Goal: Task Accomplishment & Management: Use online tool/utility

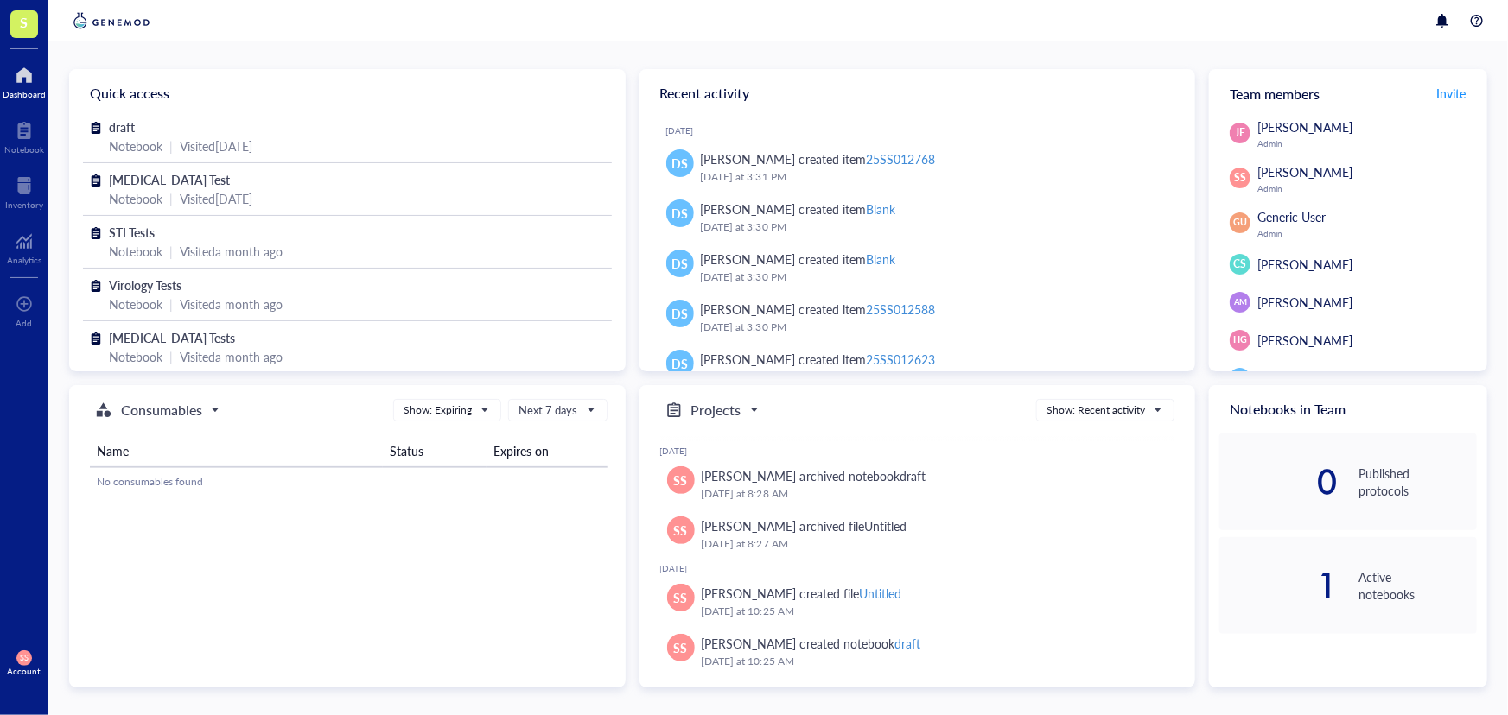
click at [30, 23] on span "S" at bounding box center [24, 24] width 28 height 28
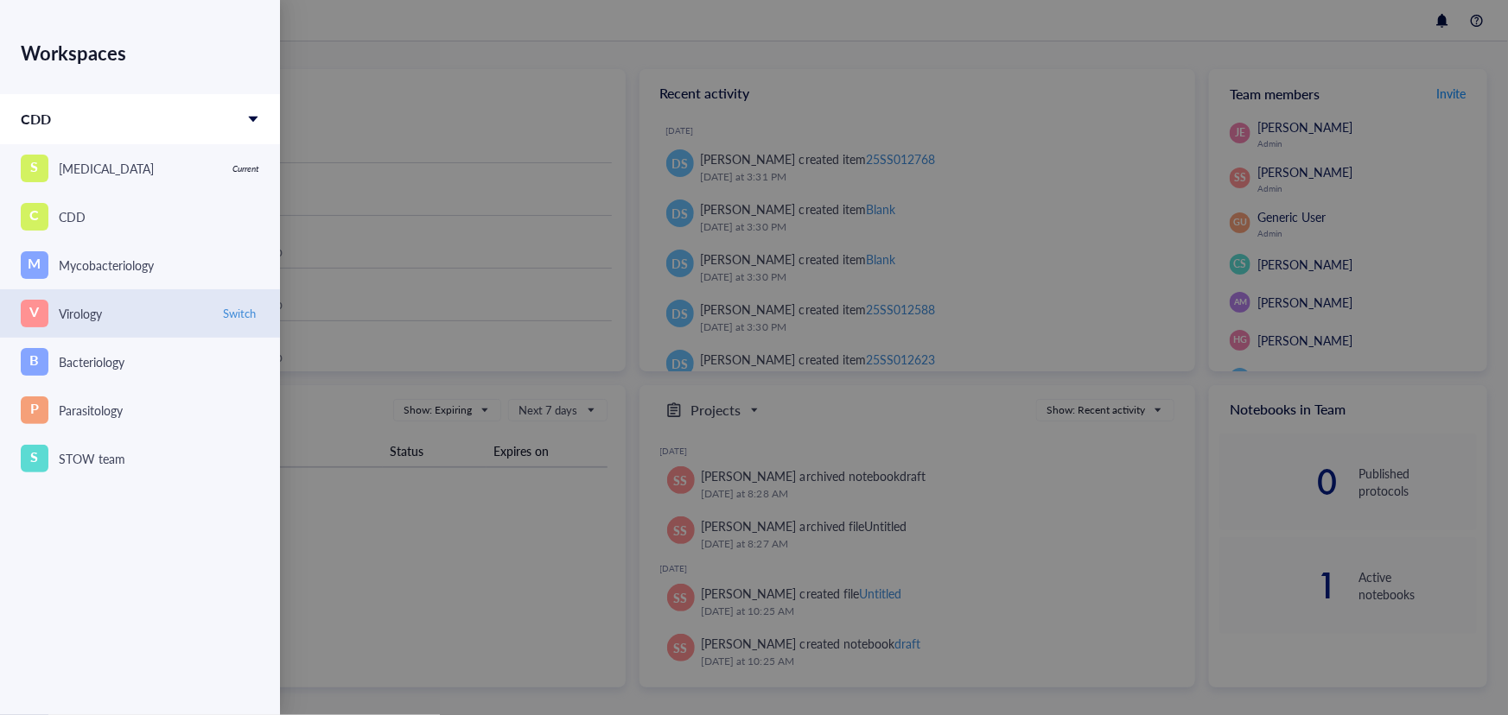
click at [128, 312] on div "V Virology" at bounding box center [115, 314] width 188 height 28
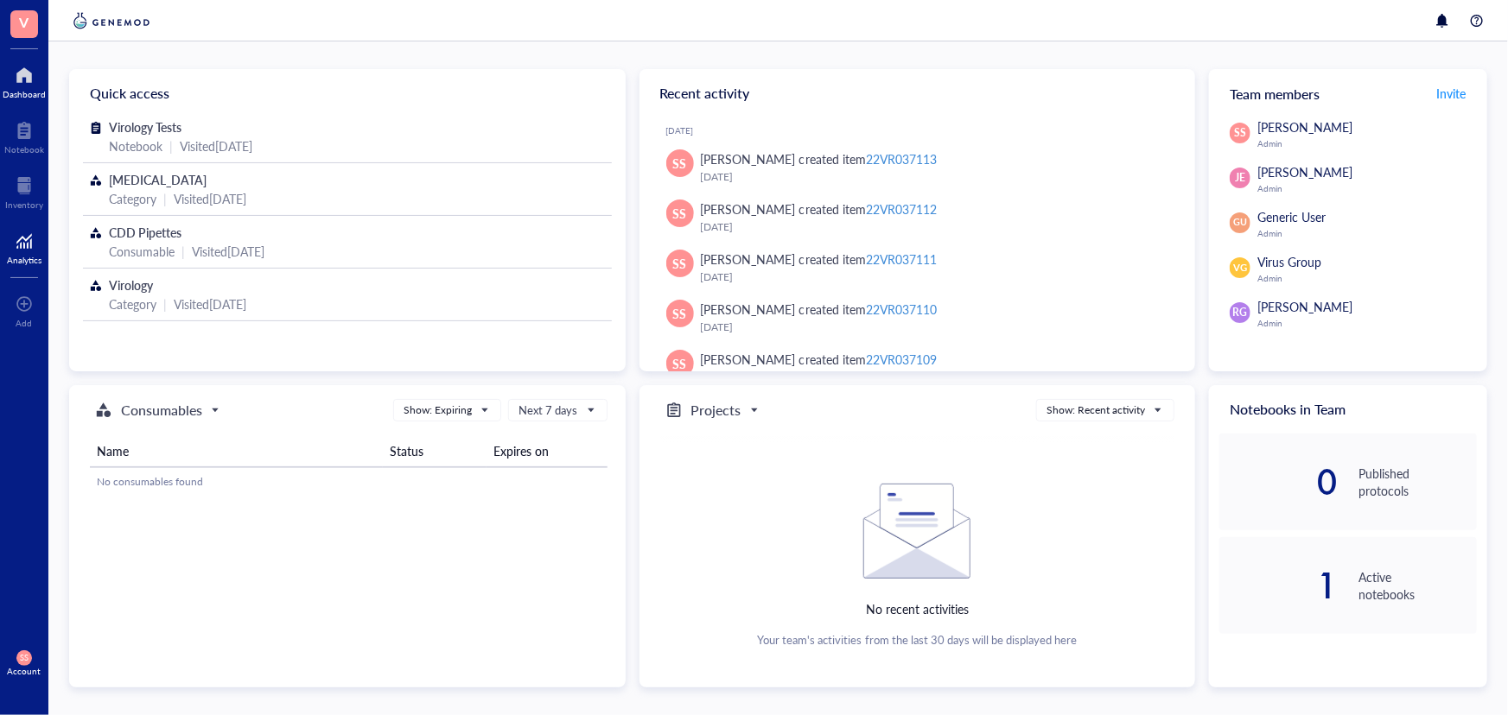
click at [27, 225] on div "Analytics" at bounding box center [24, 246] width 48 height 48
click at [17, 255] on div "Analytics" at bounding box center [24, 260] width 35 height 10
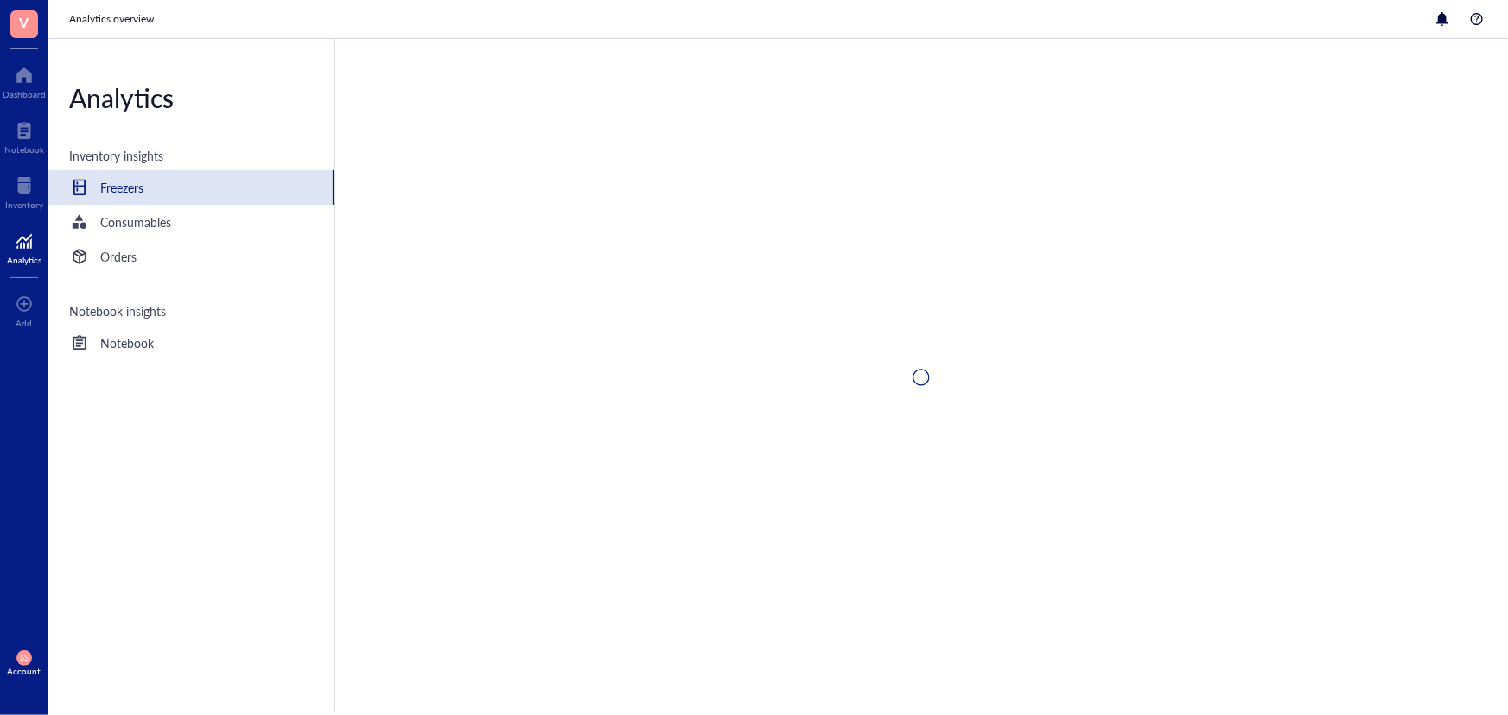
click at [17, 255] on div "Analytics" at bounding box center [24, 260] width 35 height 10
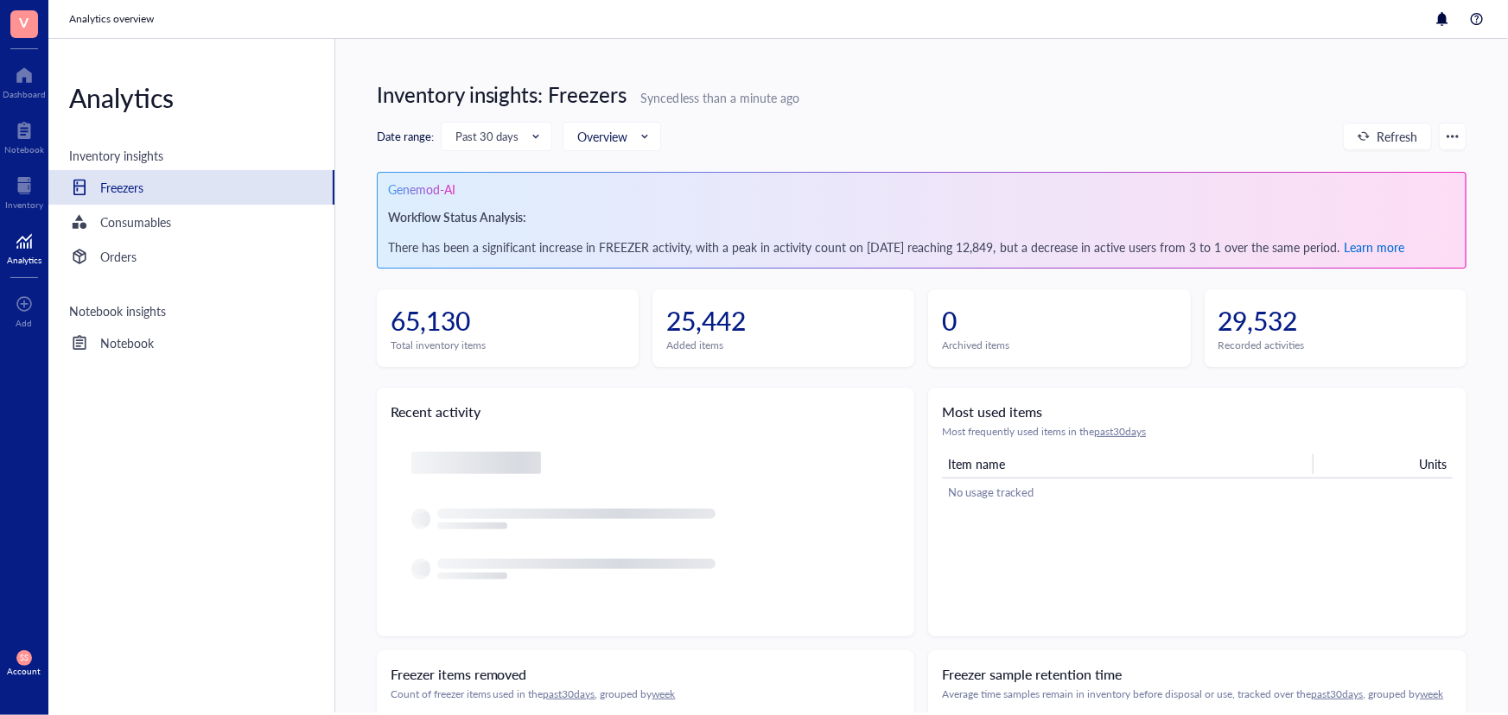
click at [1404, 248] on span "Learn more" at bounding box center [1373, 246] width 60 height 17
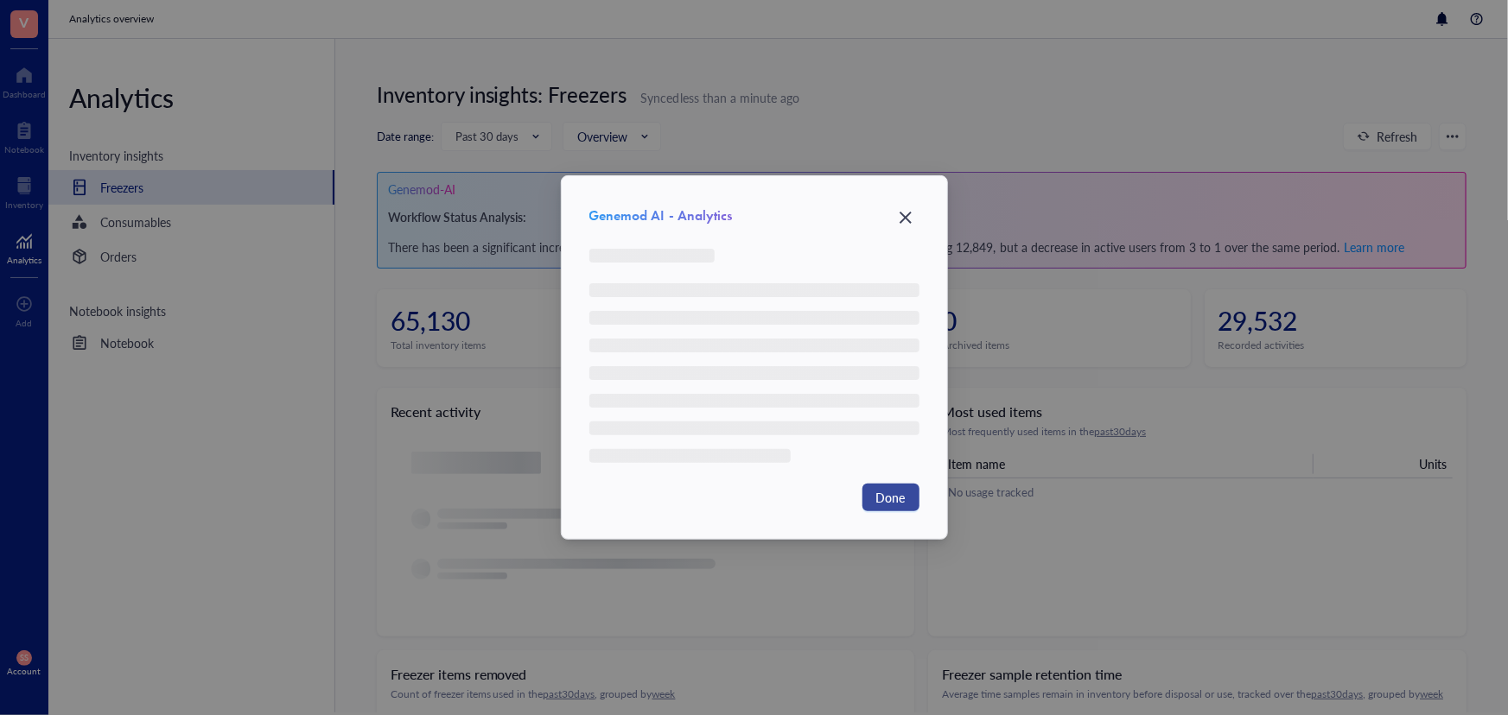
click at [902, 492] on span "Done" at bounding box center [890, 497] width 29 height 19
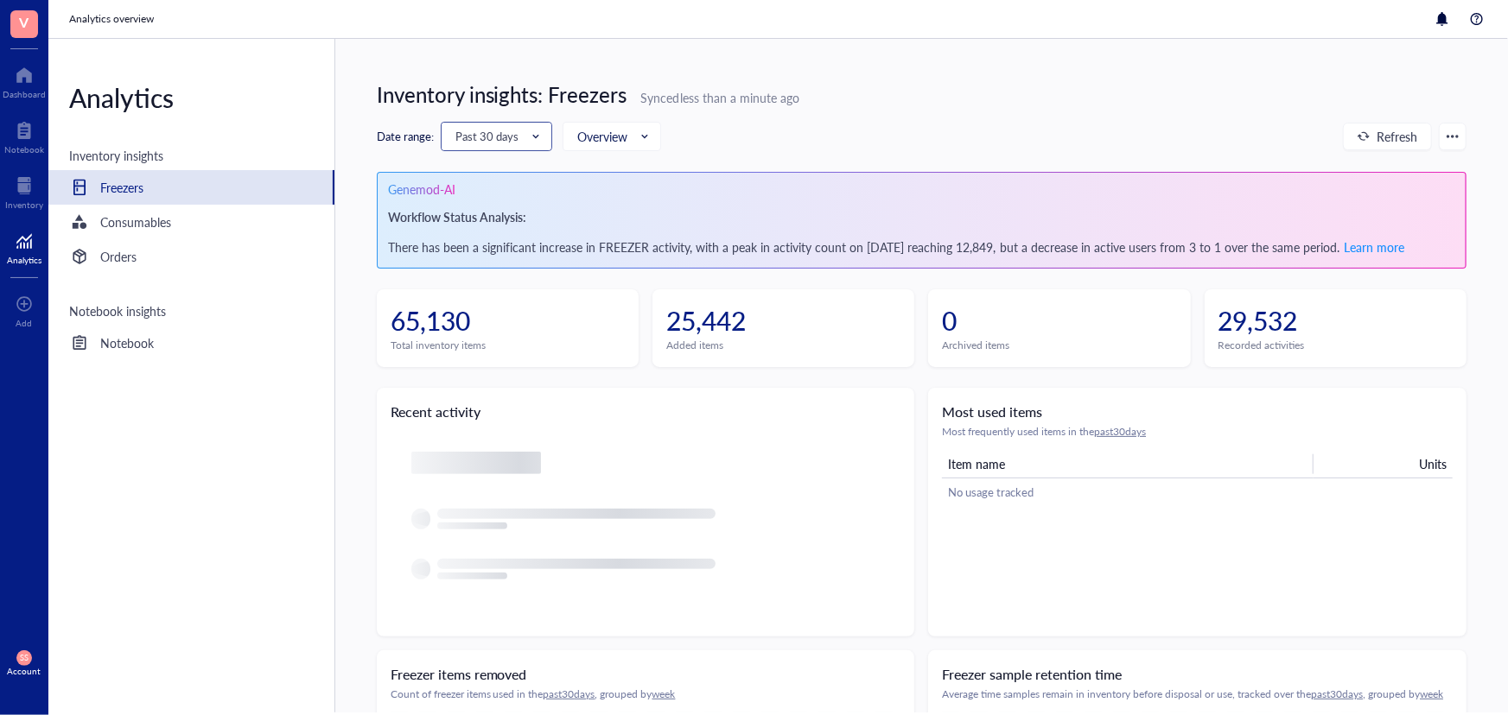
click at [509, 137] on span "Past 30 days" at bounding box center [494, 137] width 79 height 16
click at [510, 197] on div "Past 90 days" at bounding box center [496, 195] width 88 height 19
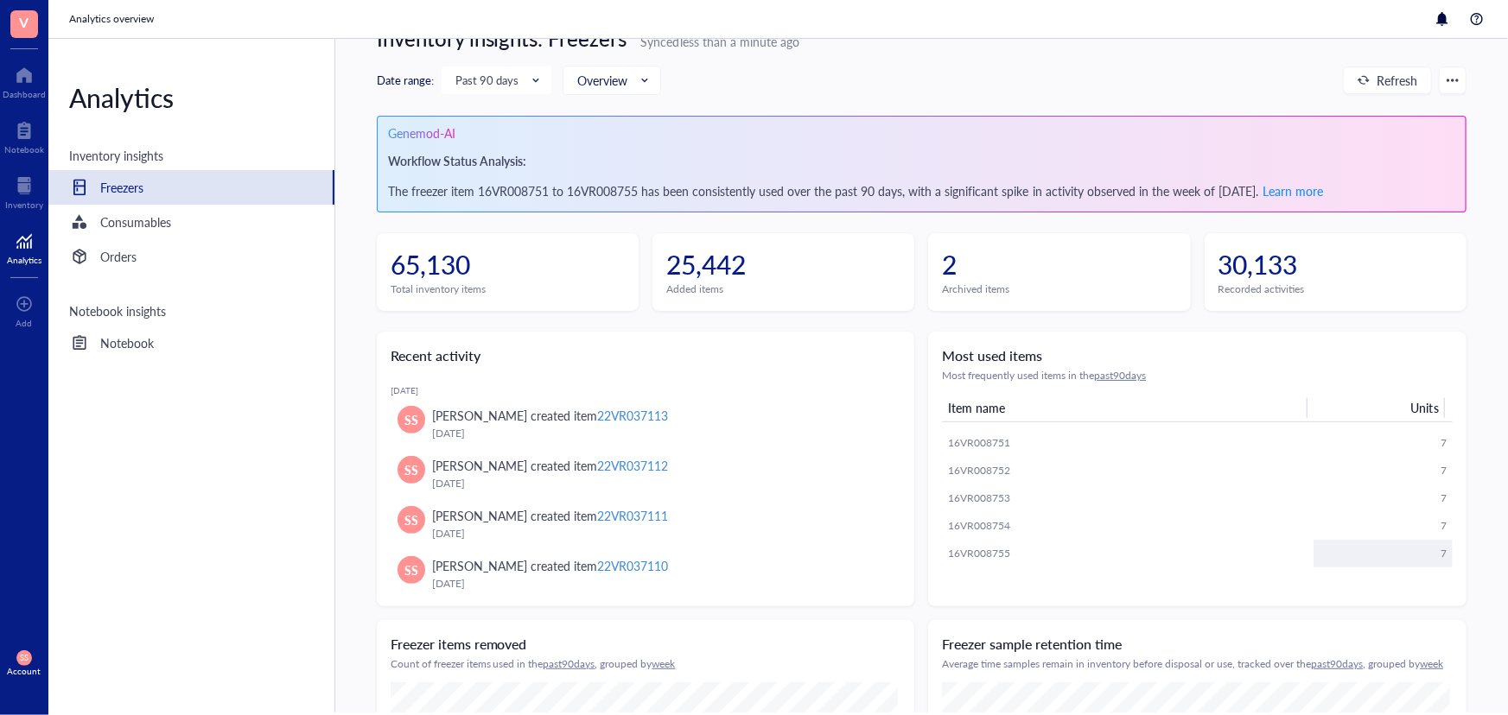
scroll to position [156, 0]
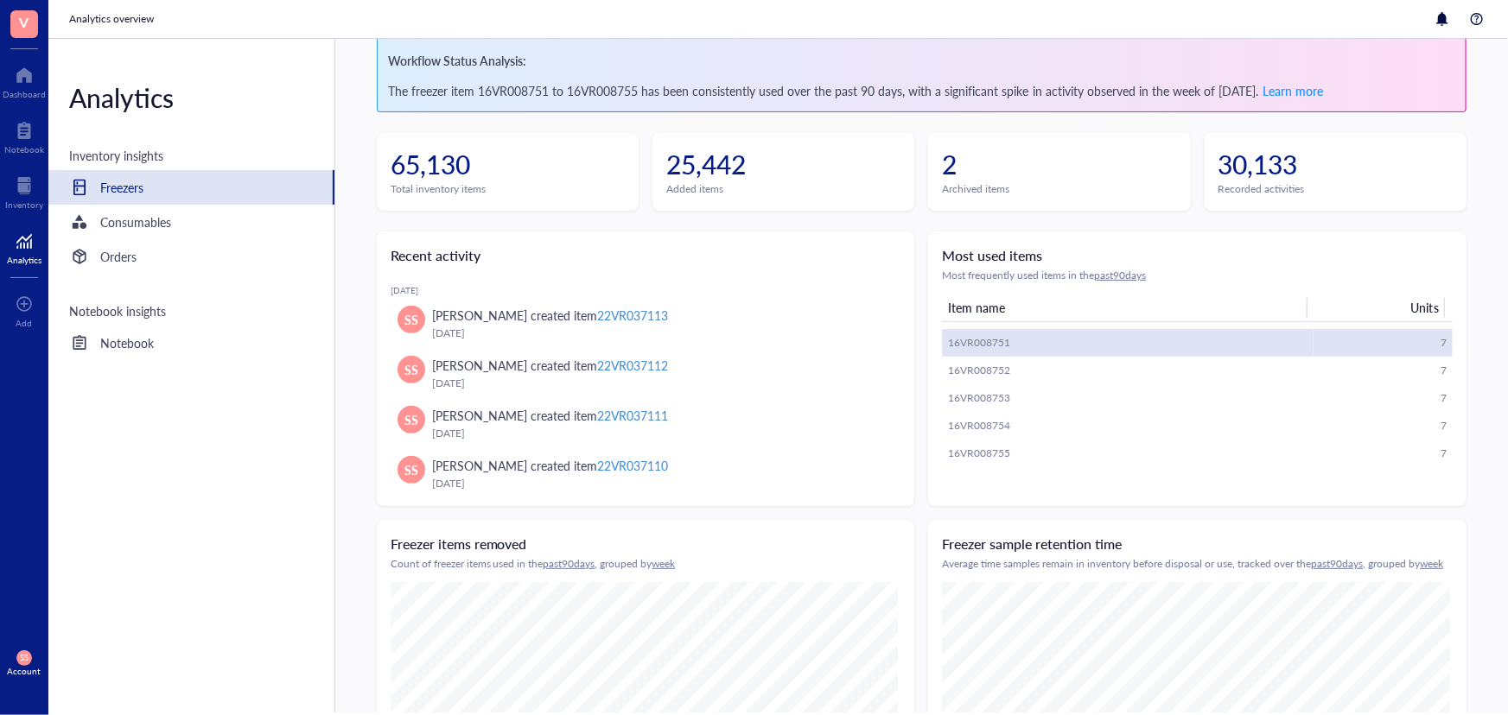
click at [1107, 336] on div "16VR008751" at bounding box center [1034, 343] width 173 height 16
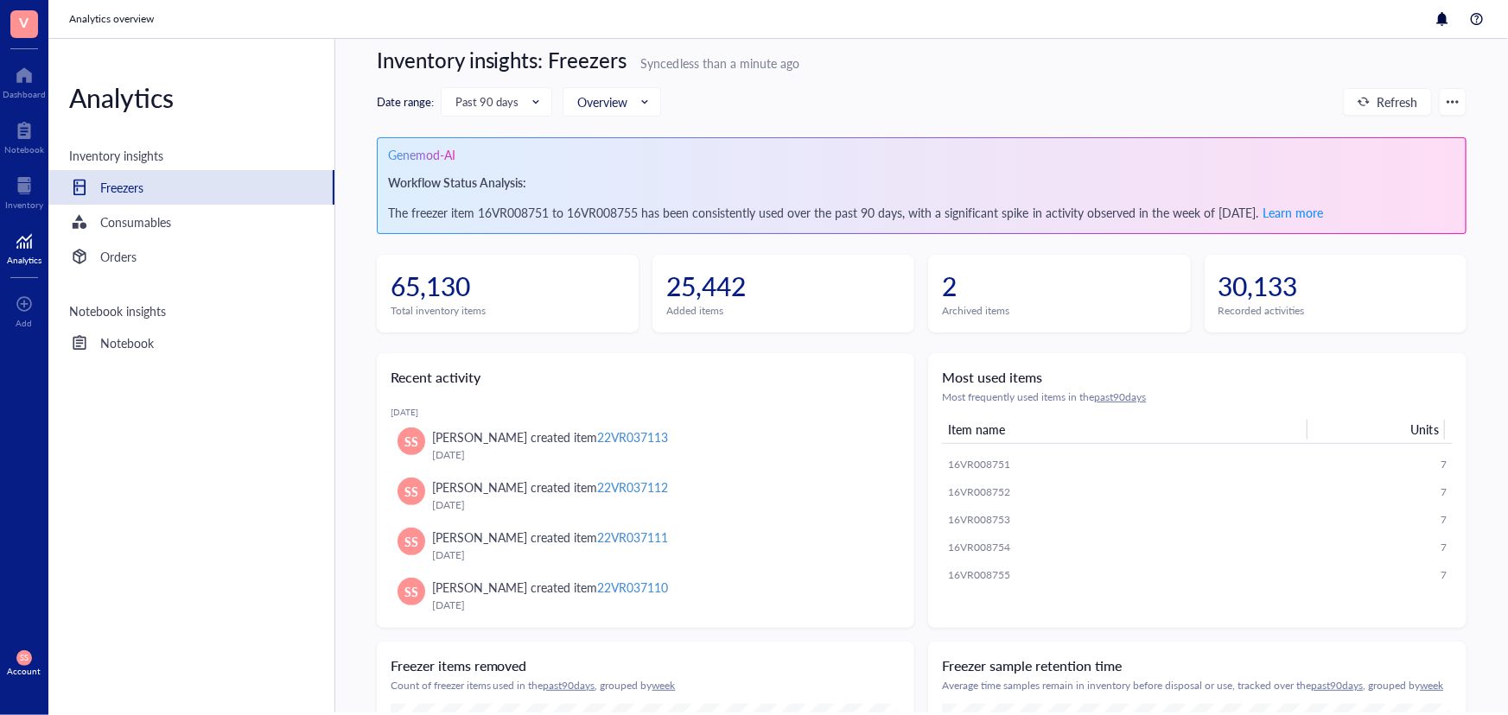
scroll to position [0, 0]
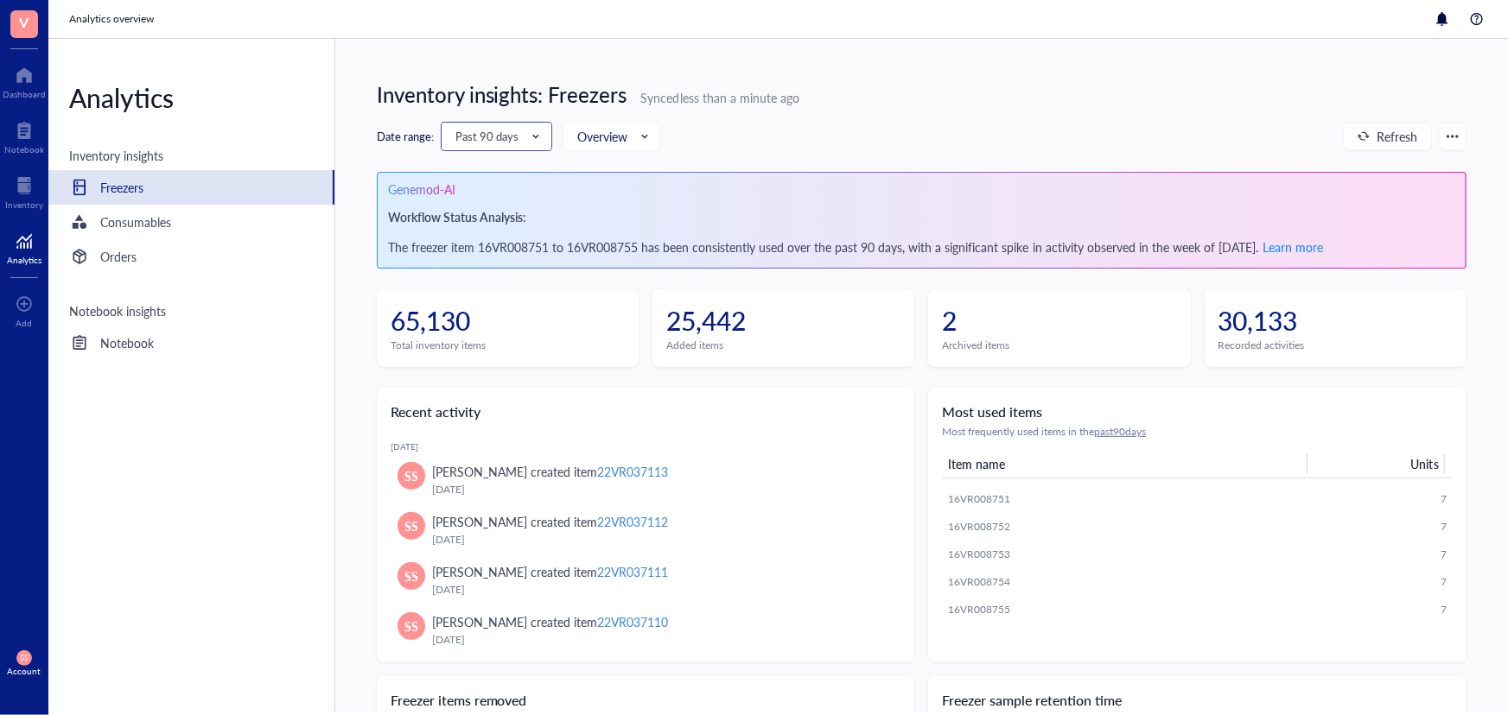
click at [497, 145] on input "search" at bounding box center [488, 137] width 67 height 26
click at [488, 175] on div "Past 30 days" at bounding box center [496, 167] width 88 height 19
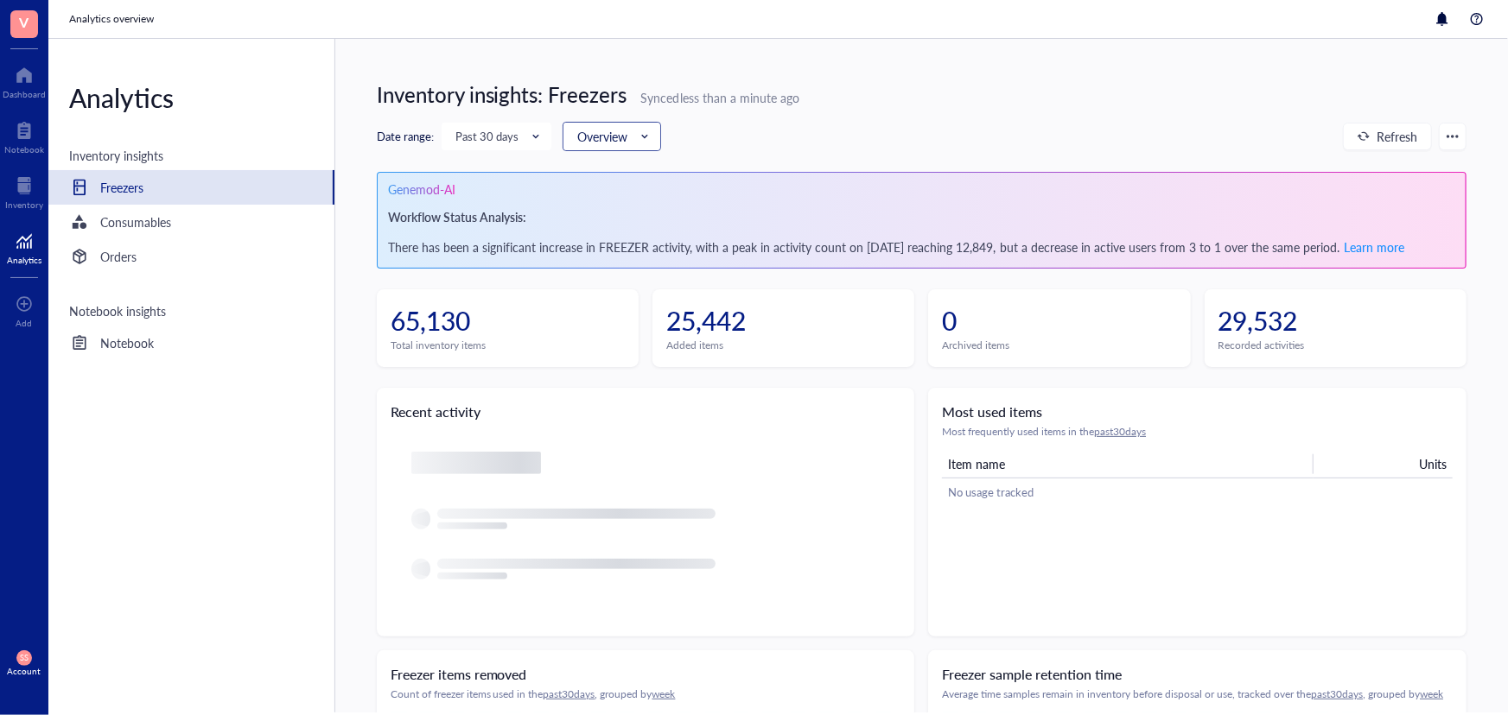
click at [641, 131] on span "Overview" at bounding box center [610, 136] width 66 height 19
click at [613, 175] on div "ORCHARD" at bounding box center [623, 167] width 60 height 19
drag, startPoint x: 471, startPoint y: 316, endPoint x: 388, endPoint y: 314, distance: 83.0
click at [388, 314] on li "24,380 Total inventory items" at bounding box center [508, 328] width 262 height 78
click at [486, 321] on div "24,380" at bounding box center [508, 320] width 234 height 35
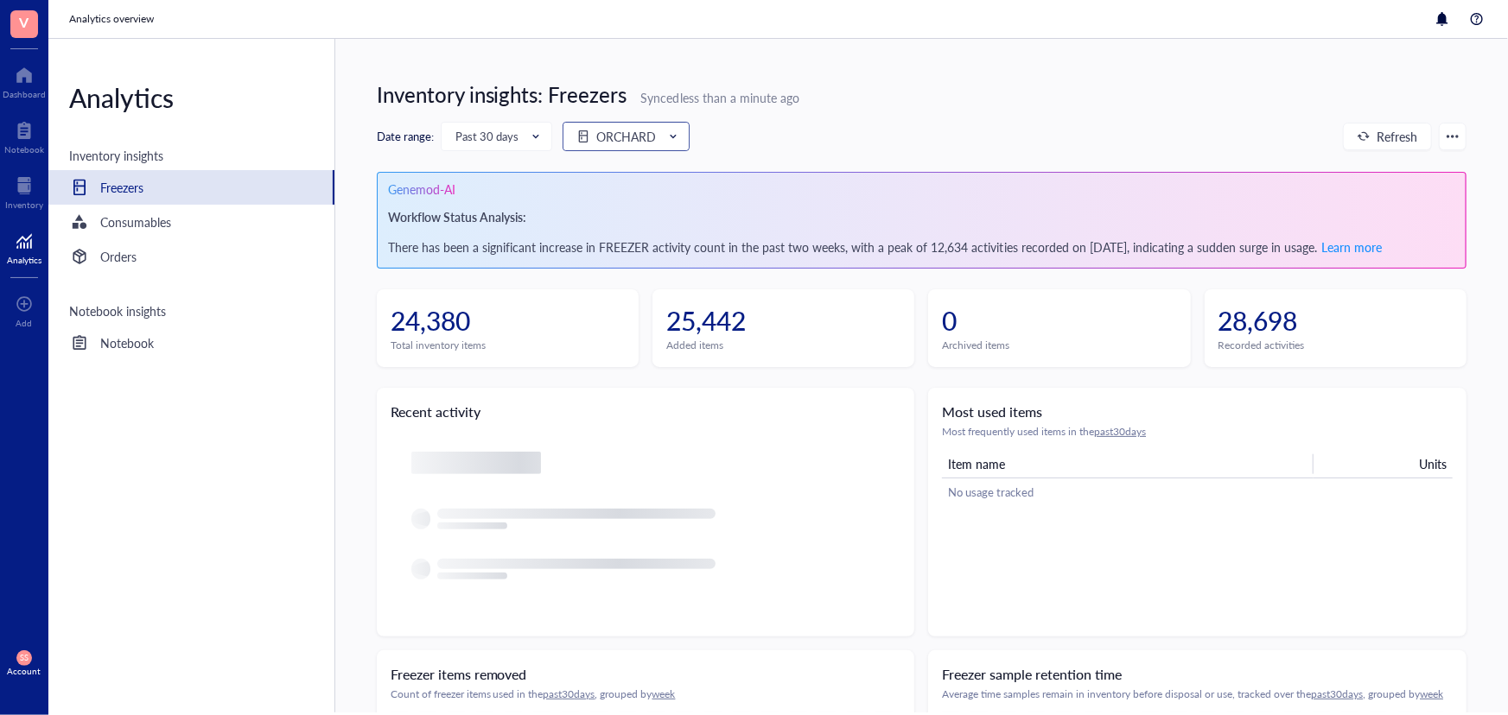
click at [624, 137] on div "ORCHARD" at bounding box center [626, 136] width 60 height 19
click at [607, 198] on div "Overview" at bounding box center [626, 196] width 103 height 19
click at [37, 30] on span "V" at bounding box center [24, 24] width 28 height 28
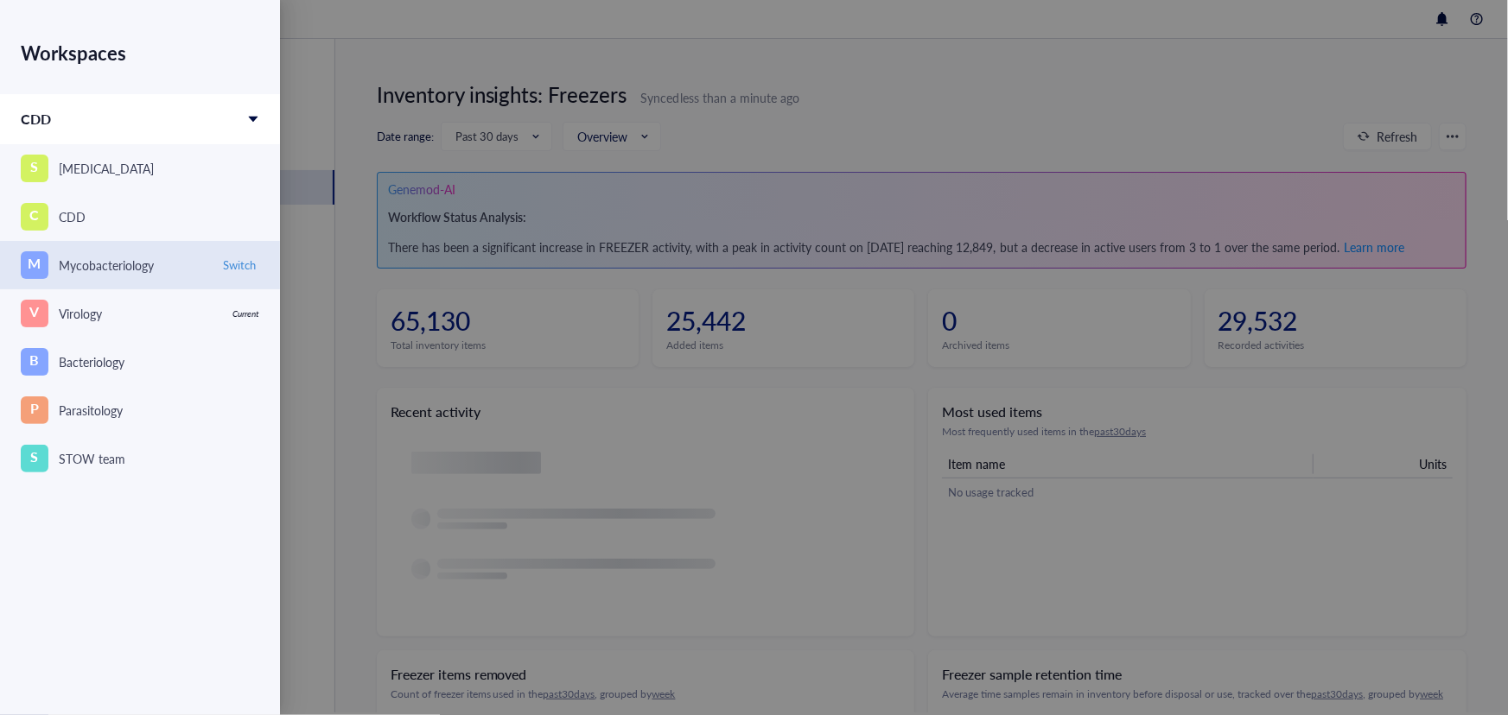
click at [114, 274] on div "Mycobacteriology" at bounding box center [106, 265] width 95 height 19
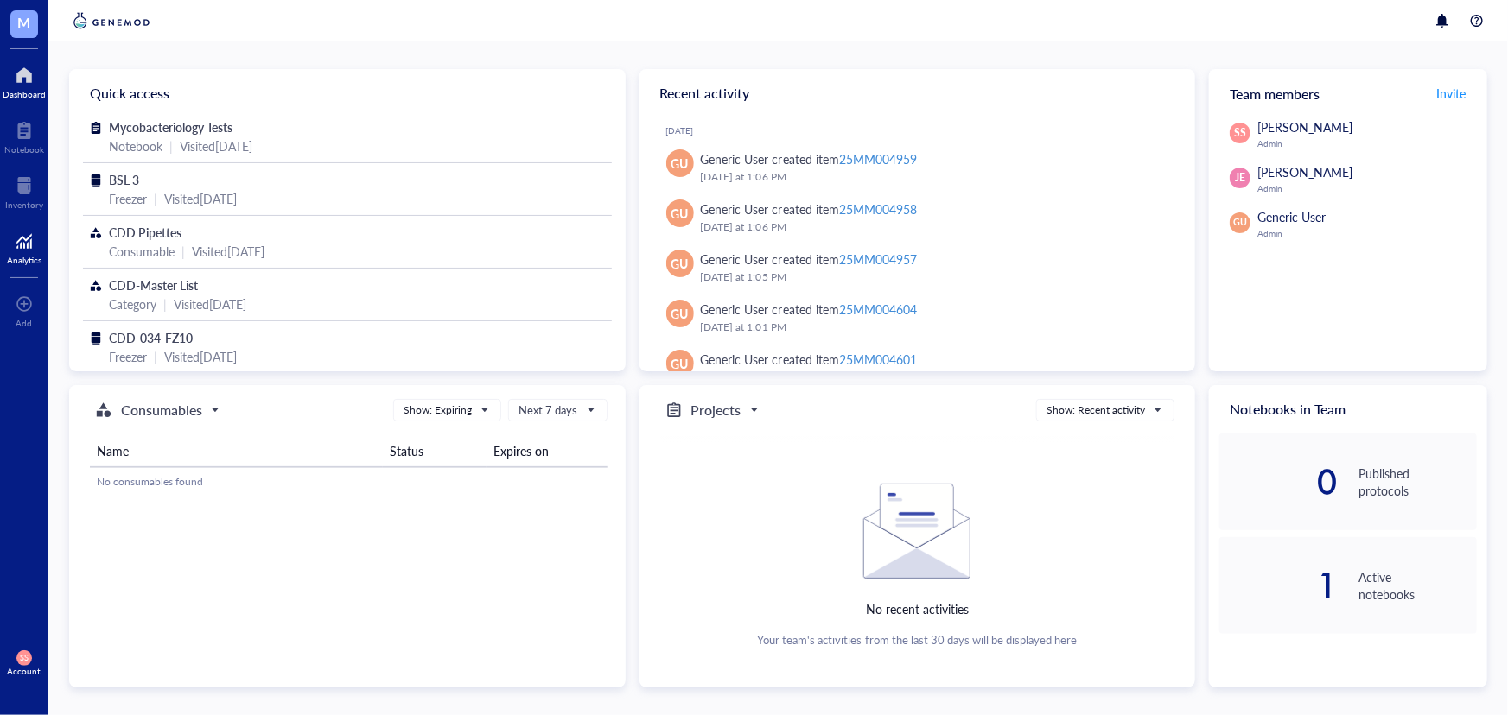
click at [17, 246] on div at bounding box center [24, 241] width 35 height 28
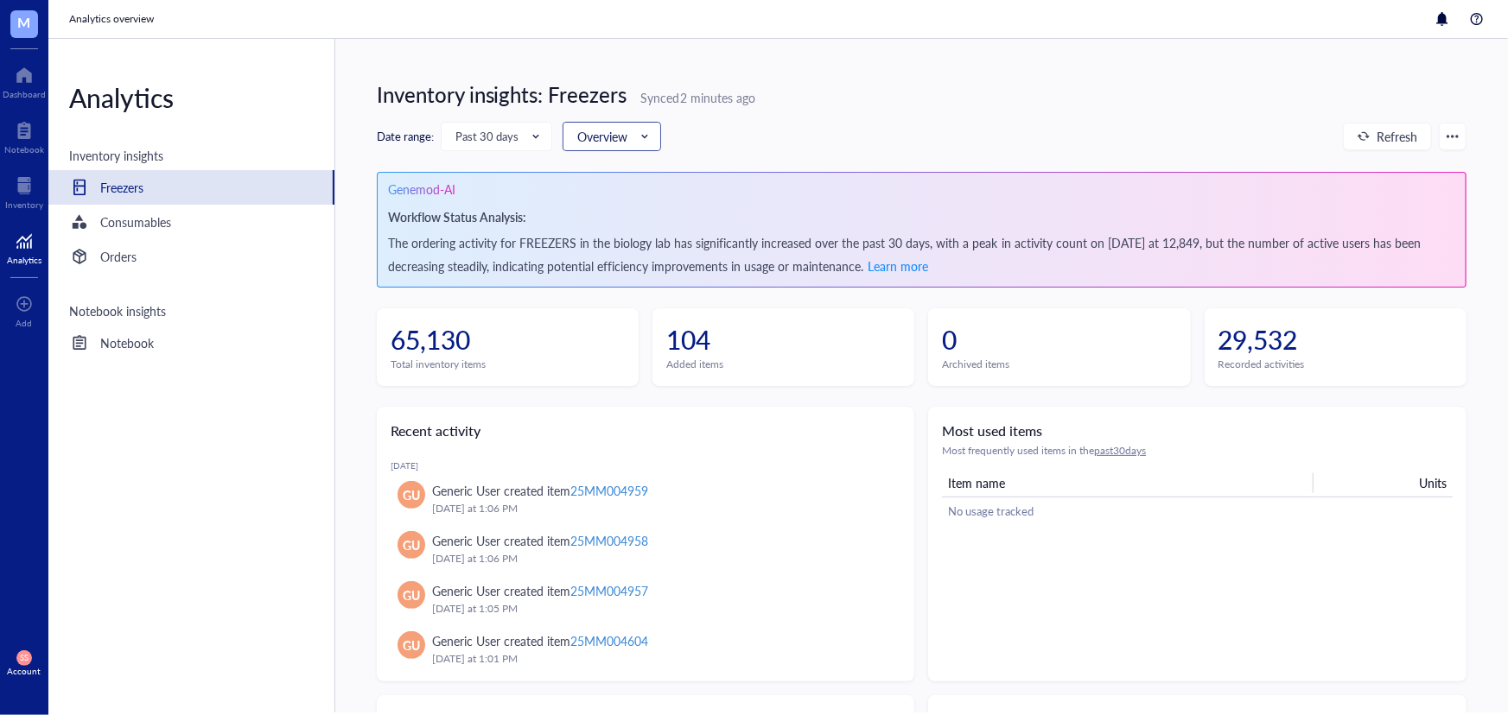
click at [595, 138] on div "Overview" at bounding box center [602, 136] width 50 height 19
click at [617, 175] on div "CDD-034-FZ10" at bounding box center [635, 167] width 84 height 19
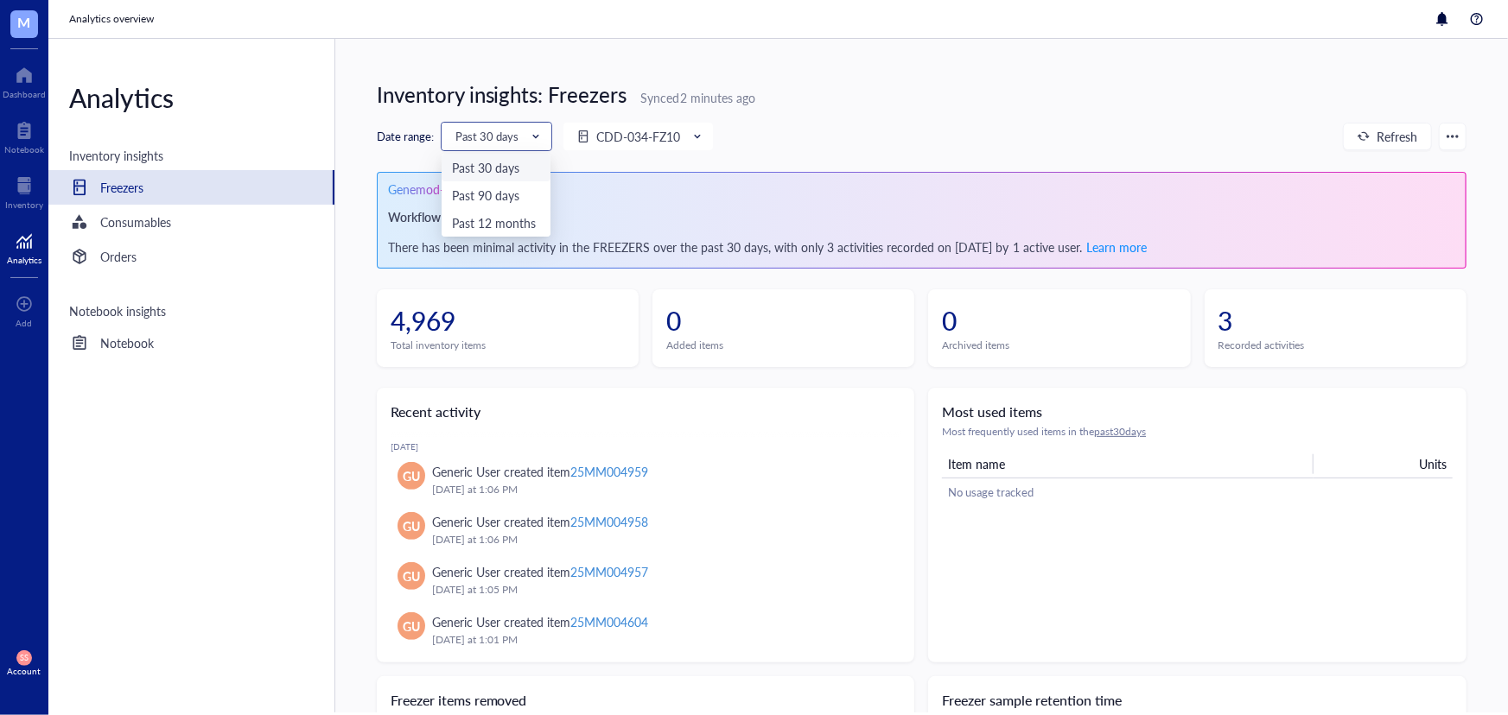
click at [524, 139] on span "Past 30 days" at bounding box center [494, 137] width 79 height 16
click at [516, 215] on div "Past 12 months" at bounding box center [496, 222] width 88 height 19
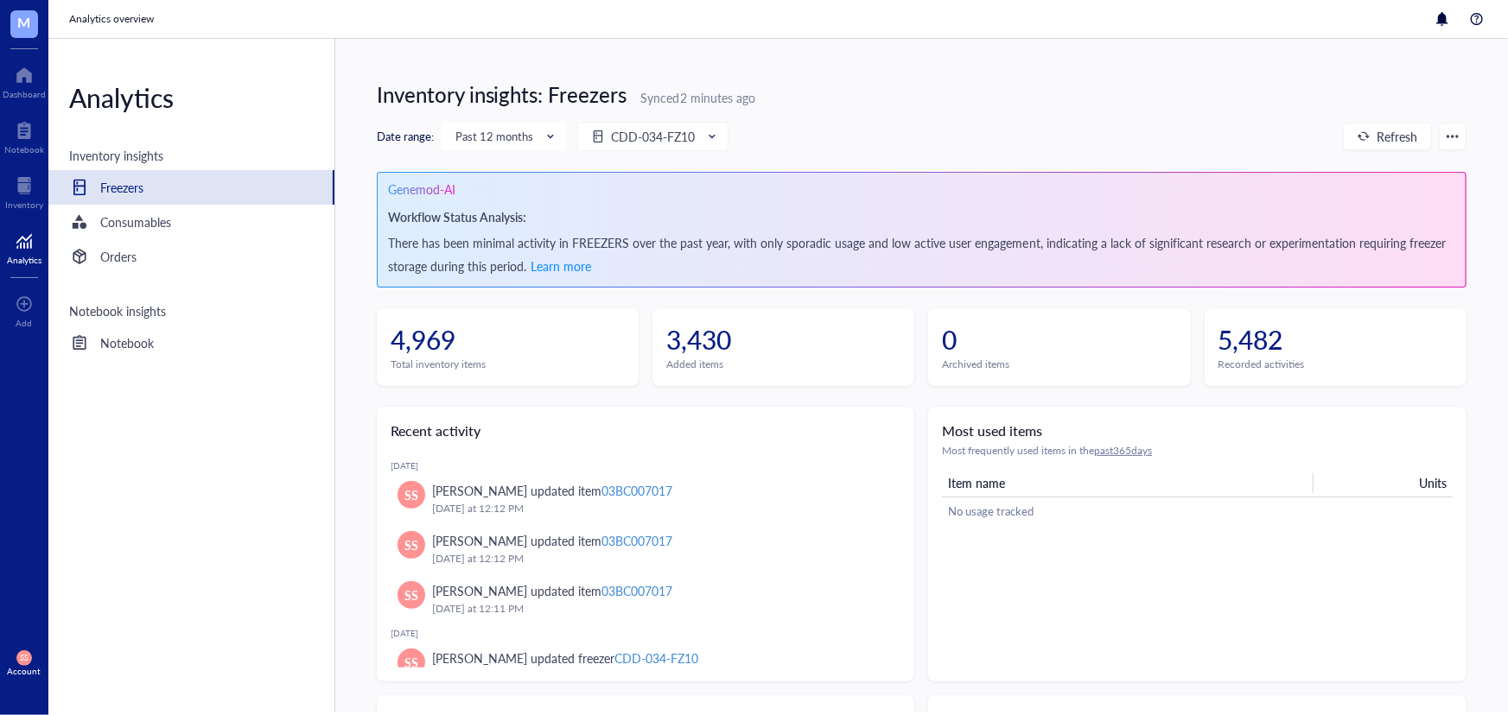
click at [17, 38] on div "M" at bounding box center [24, 24] width 48 height 48
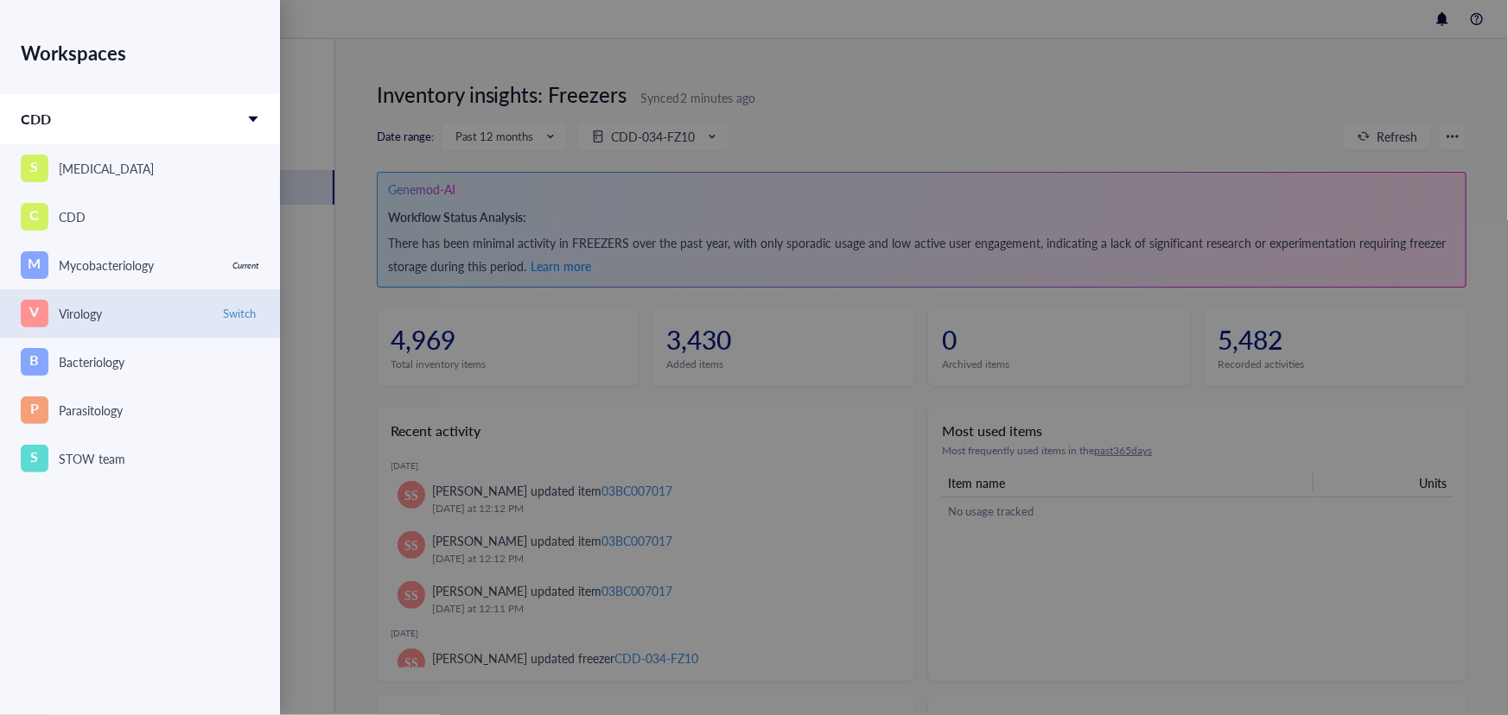
click at [106, 321] on div "V Virology" at bounding box center [115, 314] width 188 height 28
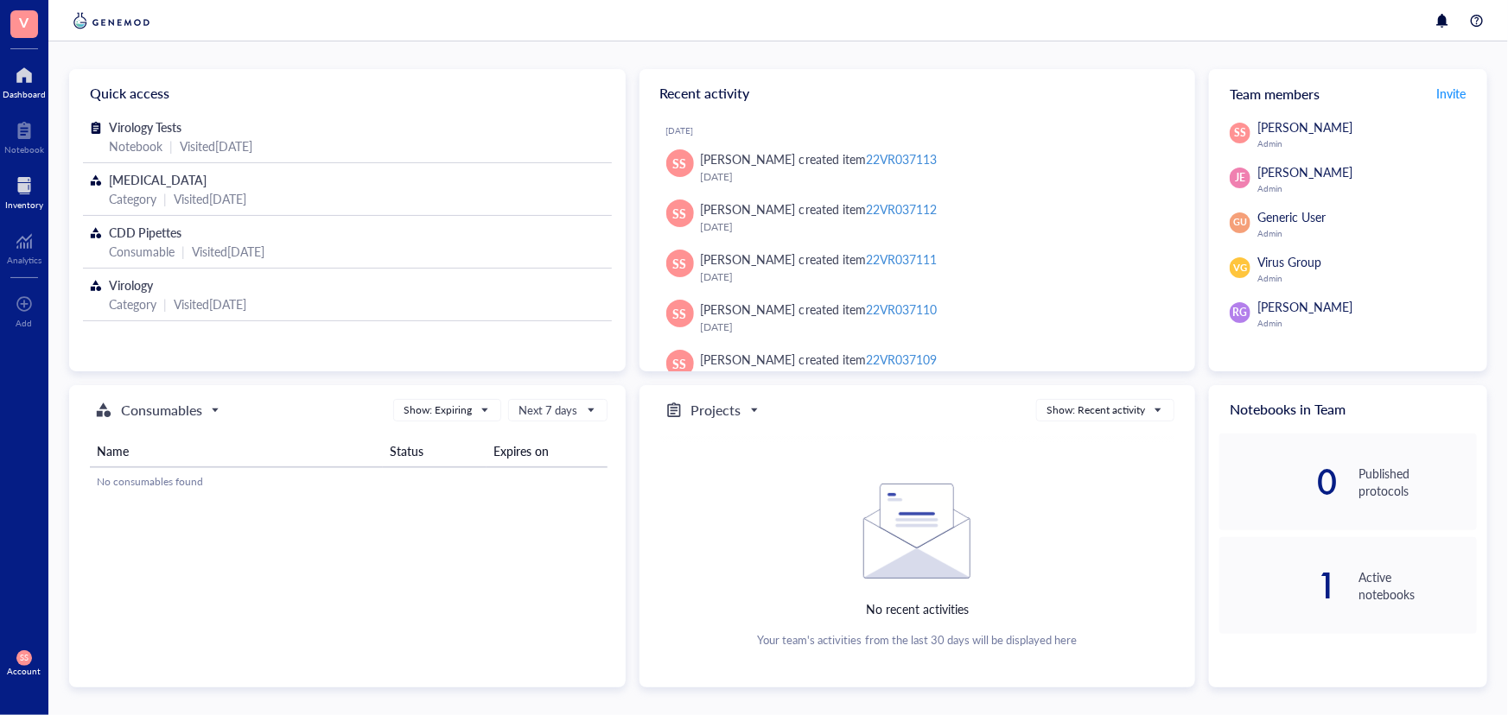
click at [18, 194] on div at bounding box center [24, 186] width 38 height 28
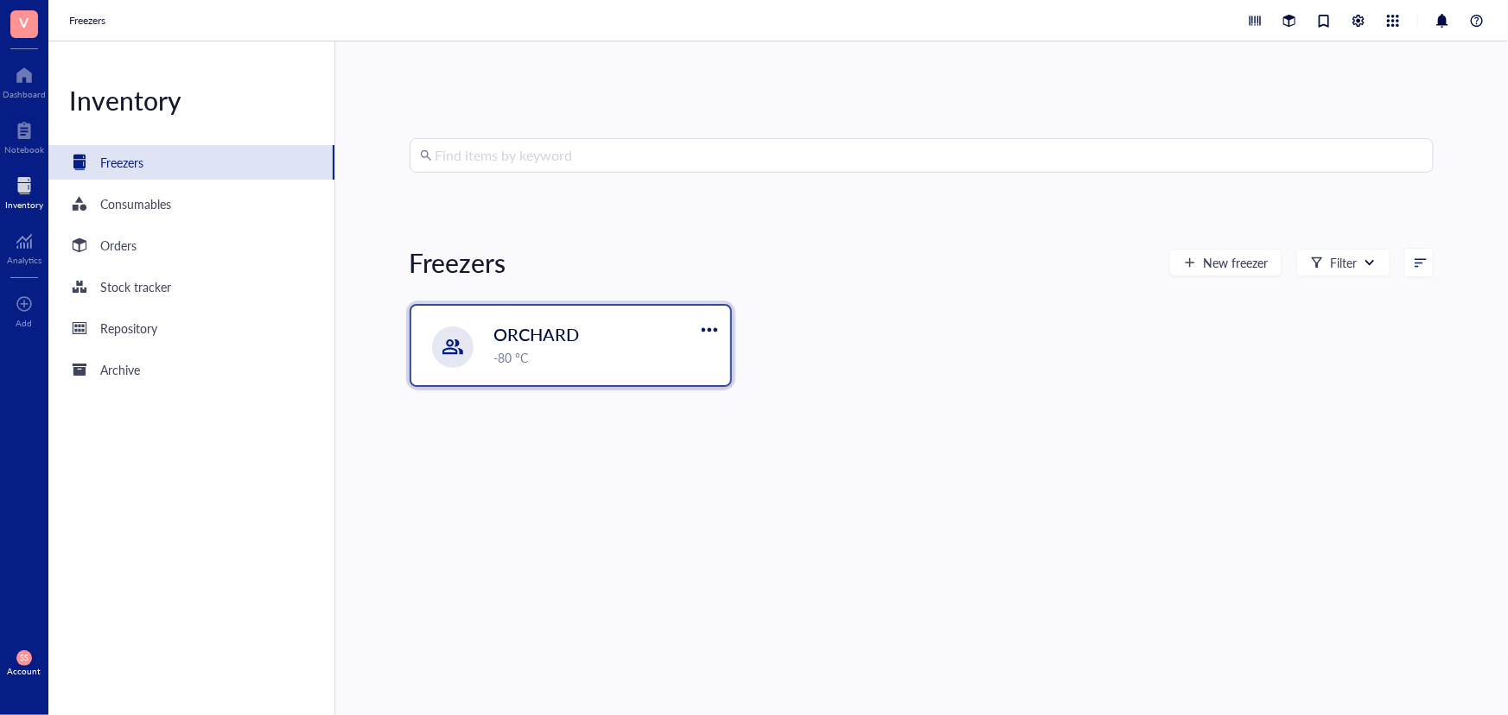
click at [568, 346] on span "ORCHARD" at bounding box center [537, 334] width 86 height 24
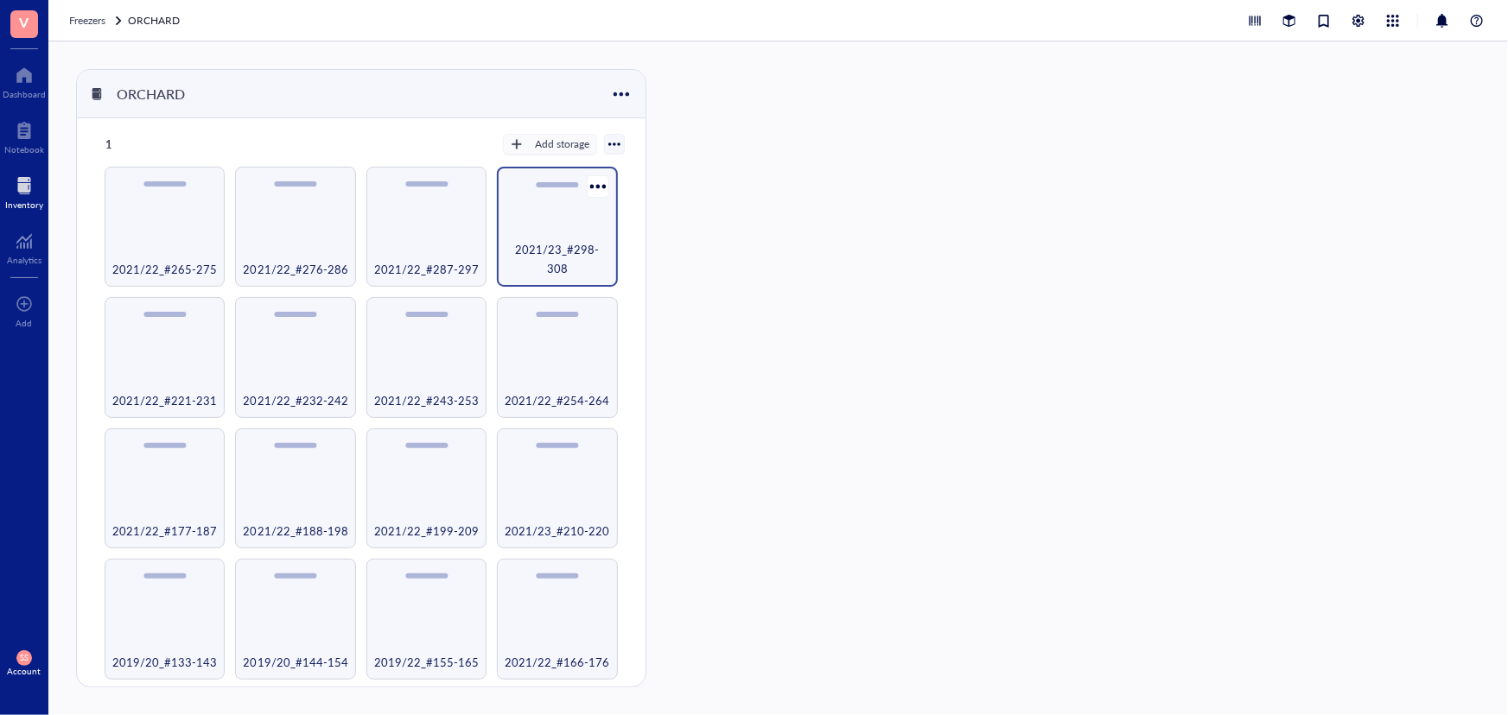
click at [568, 268] on span "2021/23_#298-308" at bounding box center [556, 259] width 103 height 38
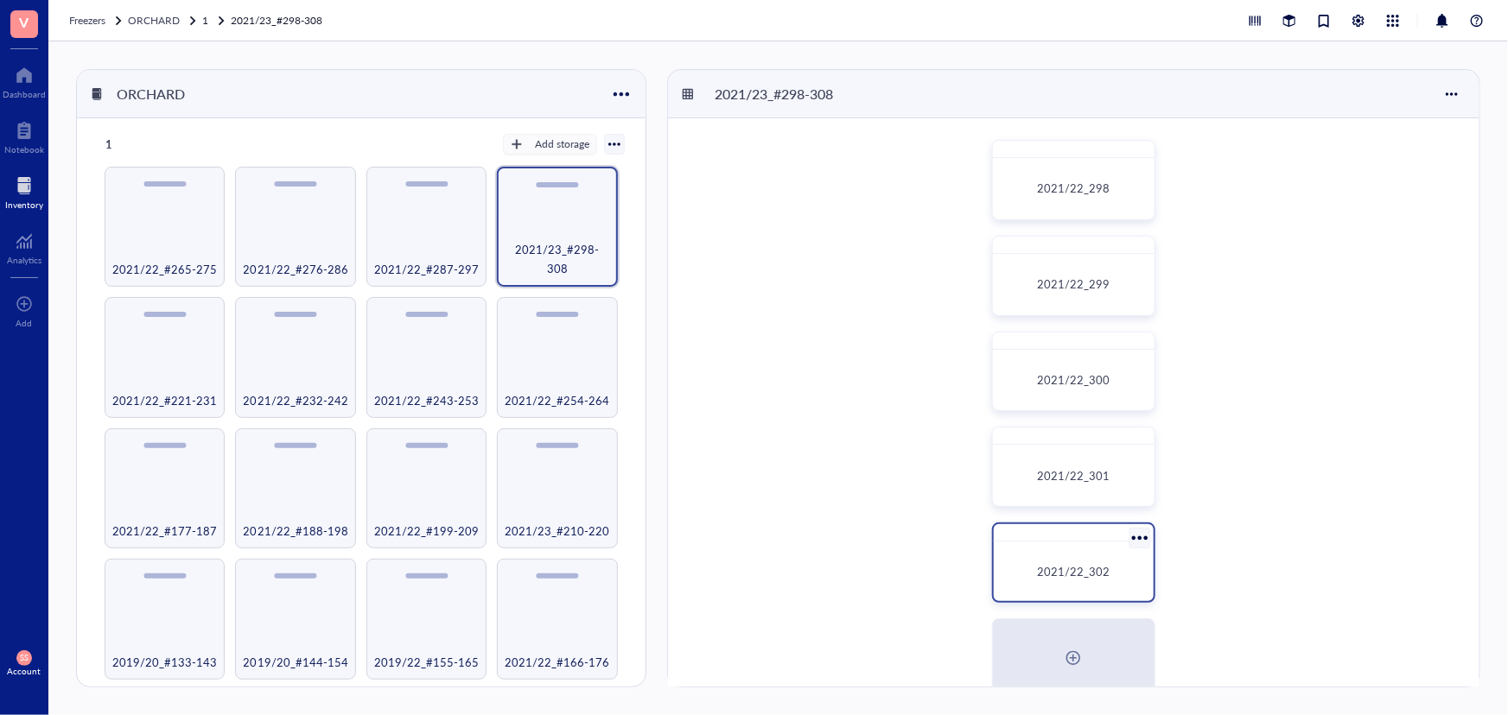
click at [1108, 535] on div at bounding box center [1074, 532] width 161 height 17
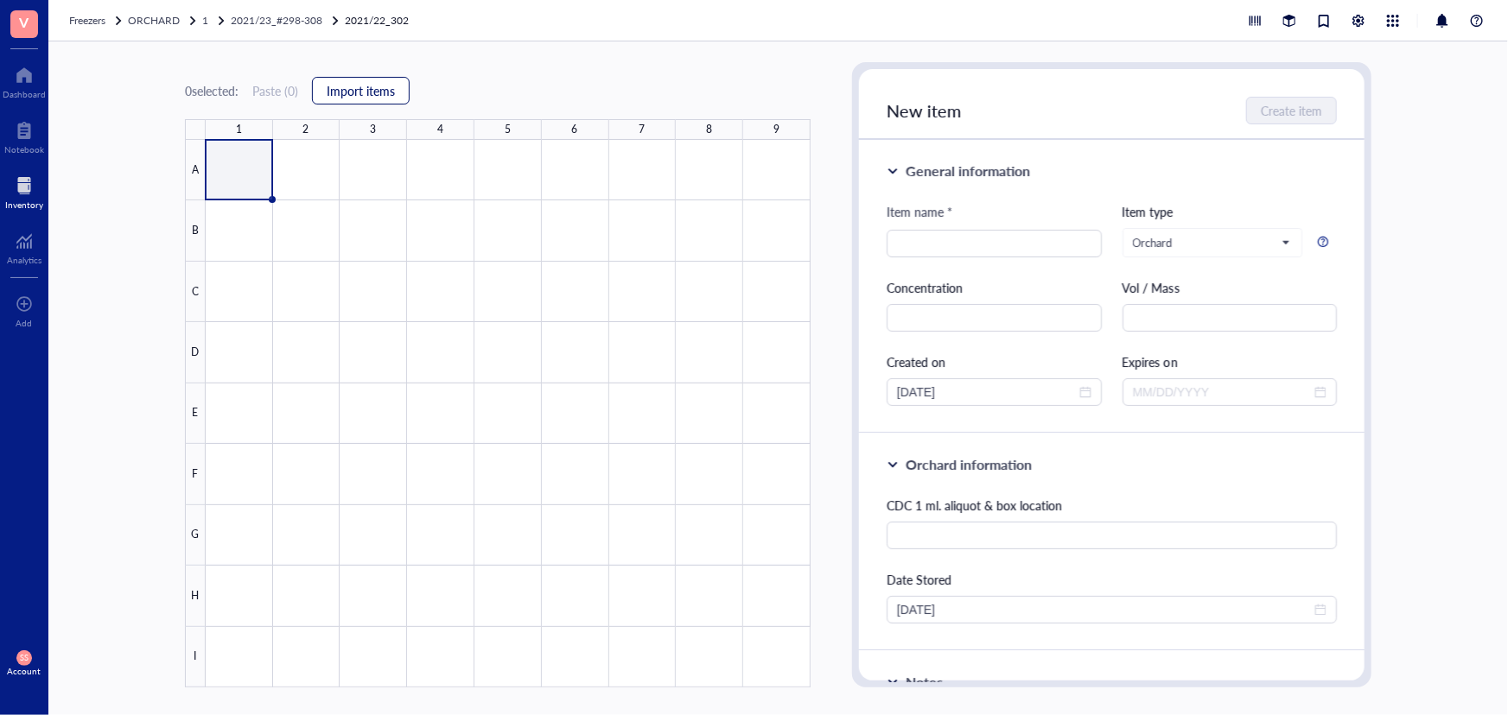
click at [334, 95] on span "Import items" at bounding box center [361, 91] width 68 height 14
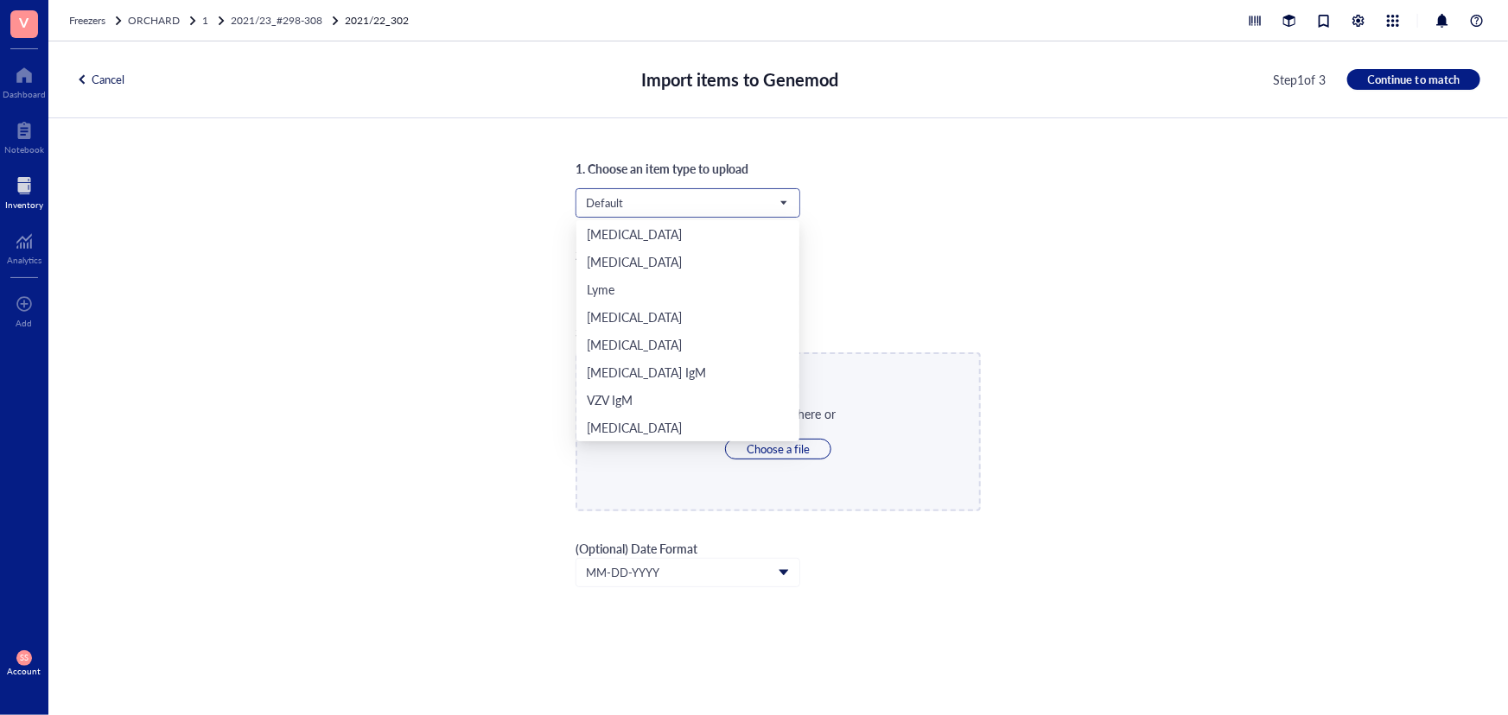
click at [734, 195] on span "Default" at bounding box center [688, 203] width 204 height 26
click at [664, 391] on div "Orchard" at bounding box center [688, 400] width 202 height 19
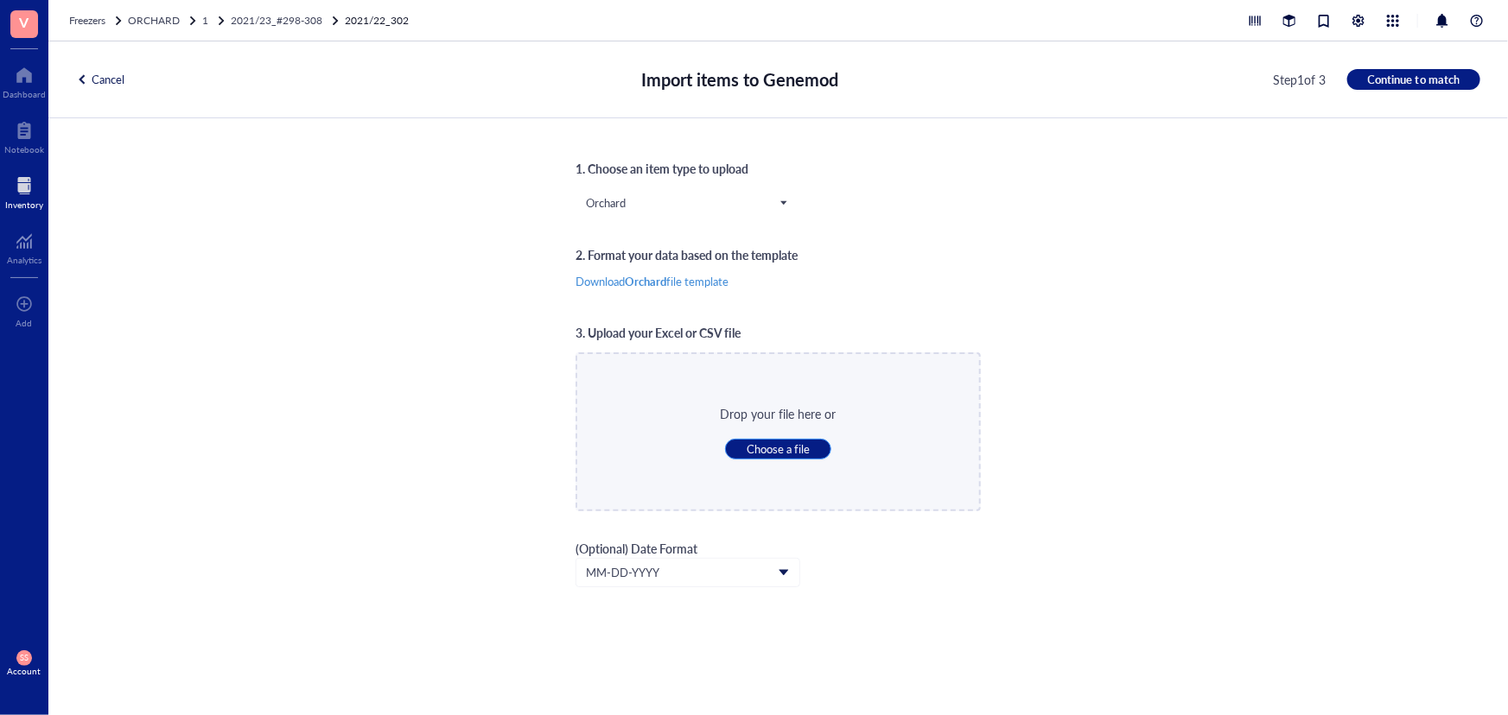
click at [768, 441] on span "Choose a file" at bounding box center [777, 449] width 63 height 16
type input "C:\fakepath\Sheet94.xlsx"
click at [1398, 74] on span "Continue to match" at bounding box center [1414, 80] width 92 height 16
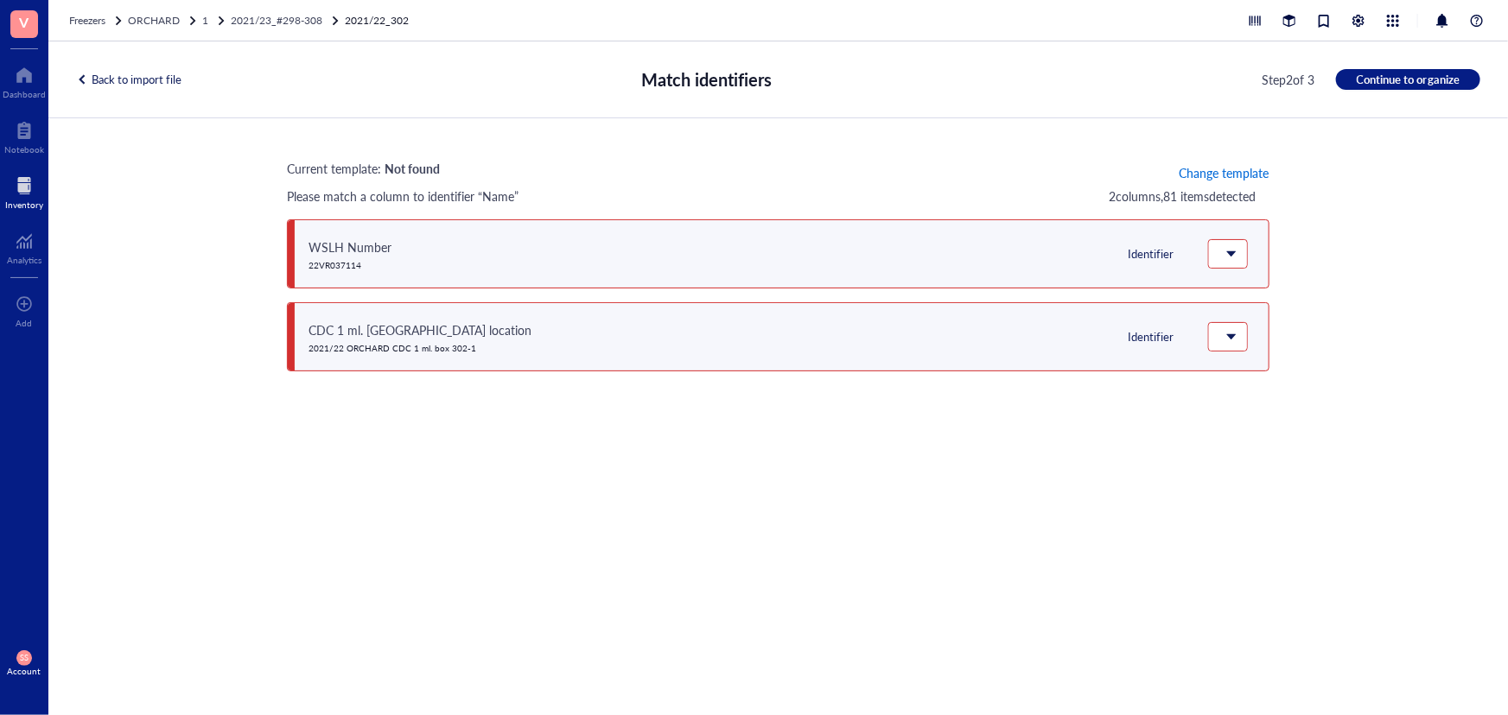
click at [1223, 171] on span "Change template" at bounding box center [1223, 173] width 90 height 14
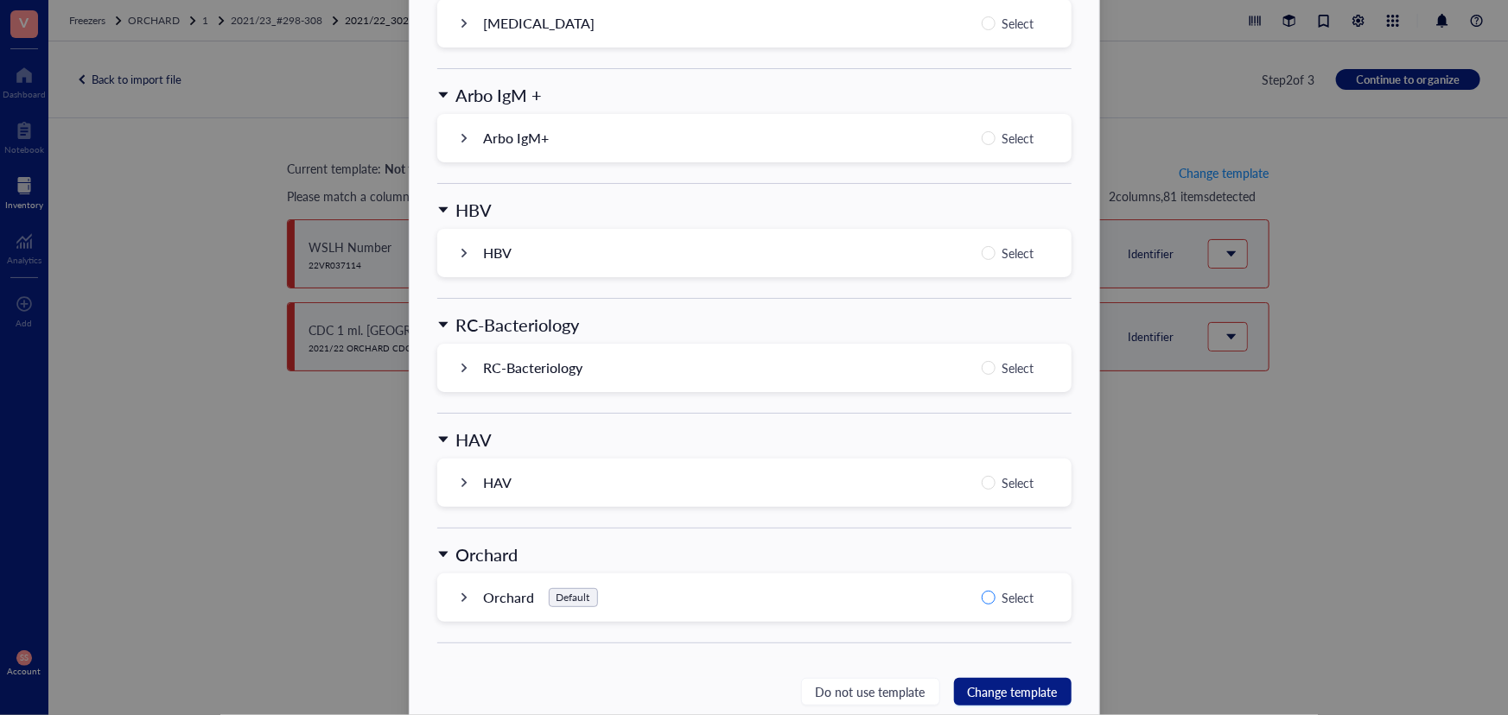
scroll to position [1651, 0]
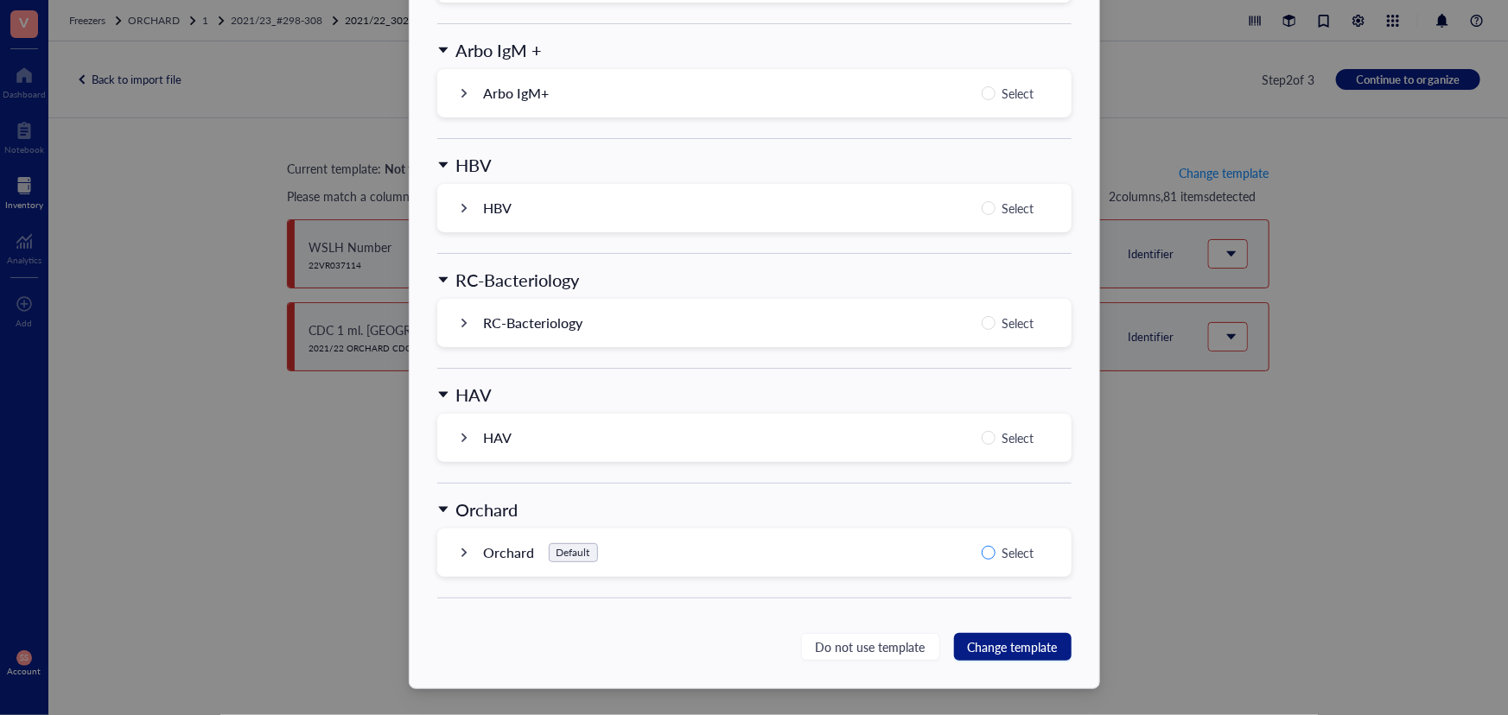
click at [992, 553] on input "Select" at bounding box center [988, 553] width 14 height 14
radio input "true"
click at [1008, 639] on span "Change template" at bounding box center [1013, 647] width 90 height 19
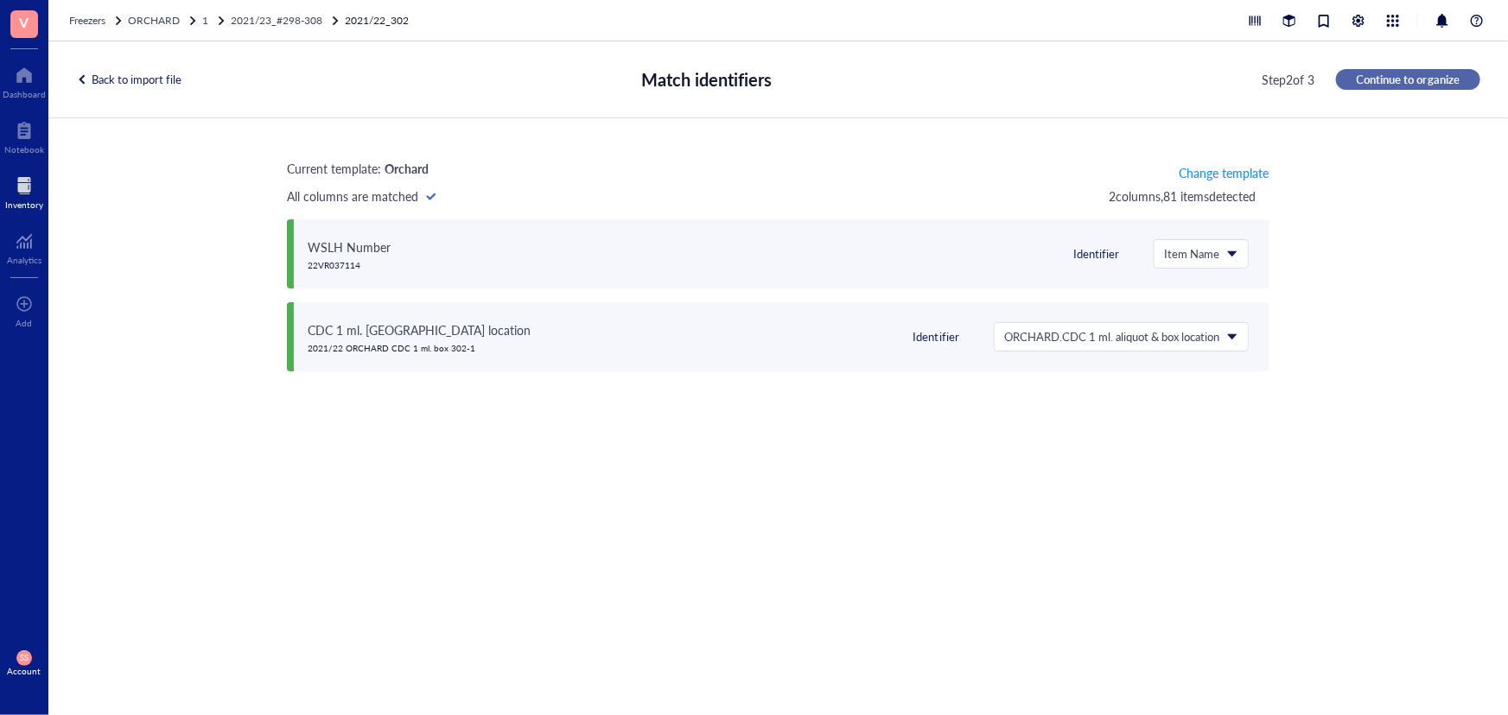
click at [1386, 86] on span "Continue to organize" at bounding box center [1407, 80] width 103 height 16
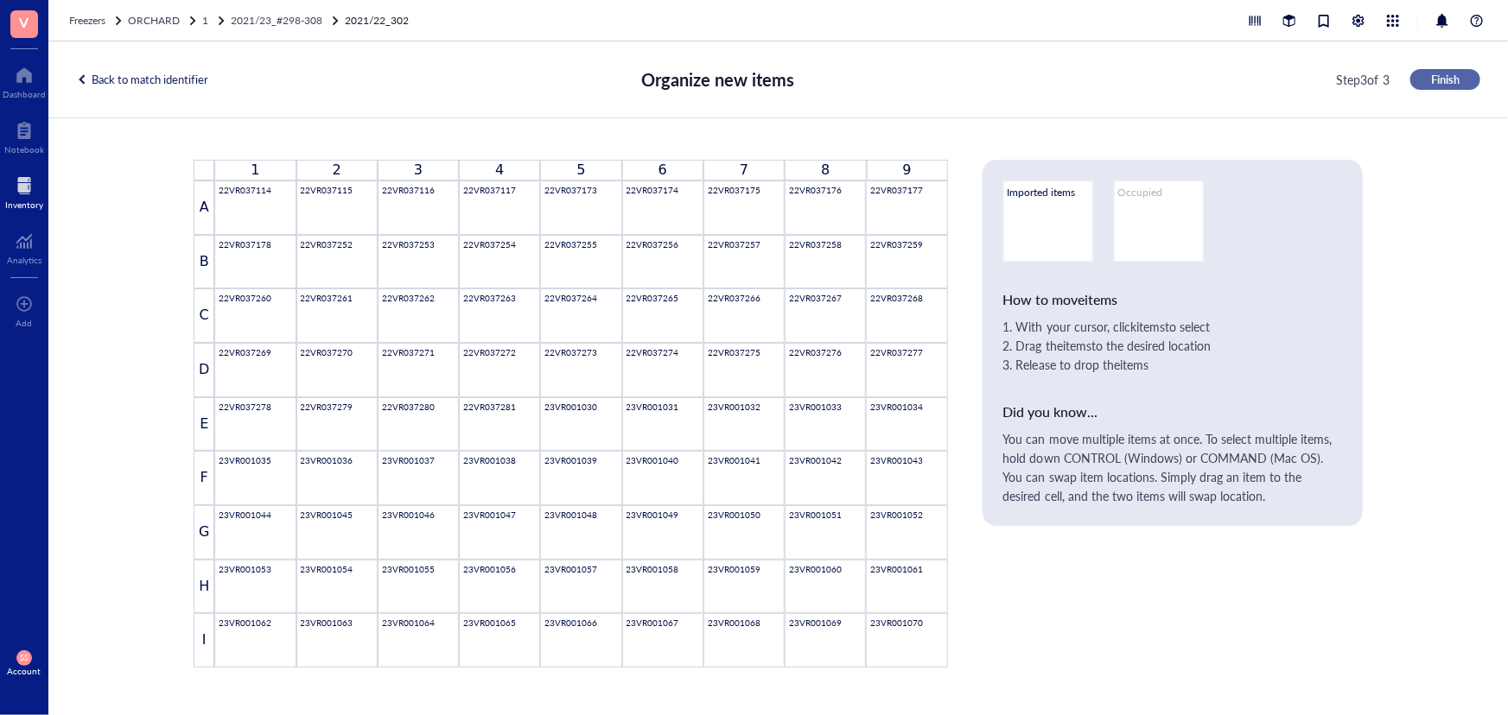
click at [1447, 81] on span "Finish" at bounding box center [1445, 80] width 29 height 16
